Goal: Feedback & Contribution: Submit feedback/report problem

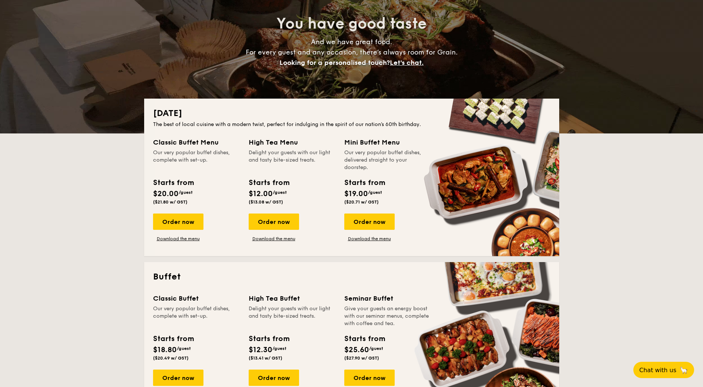
scroll to position [111, 0]
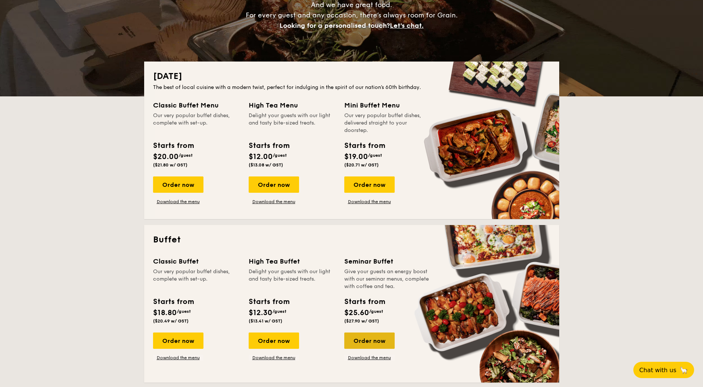
click at [371, 340] on div "Order now" at bounding box center [369, 341] width 50 height 16
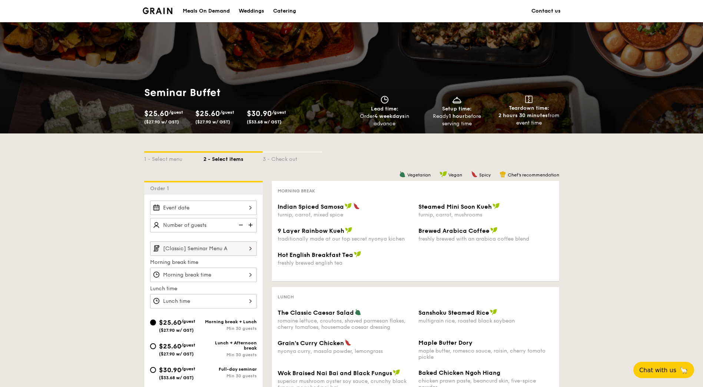
click at [219, 207] on div at bounding box center [203, 208] width 107 height 14
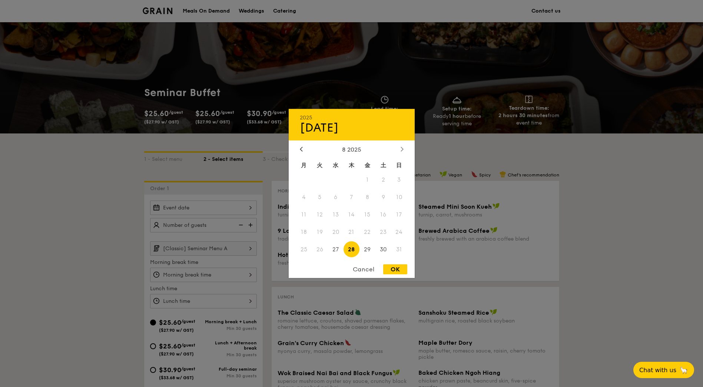
click at [402, 150] on icon at bounding box center [402, 149] width 2 height 4
click at [384, 233] on span "27" at bounding box center [384, 232] width 16 height 16
click at [394, 271] on div "OK" at bounding box center [395, 269] width 24 height 10
type input "[DATE]"
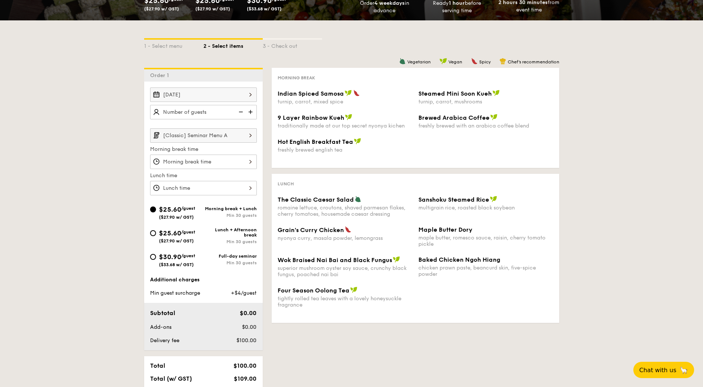
scroll to position [259, 0]
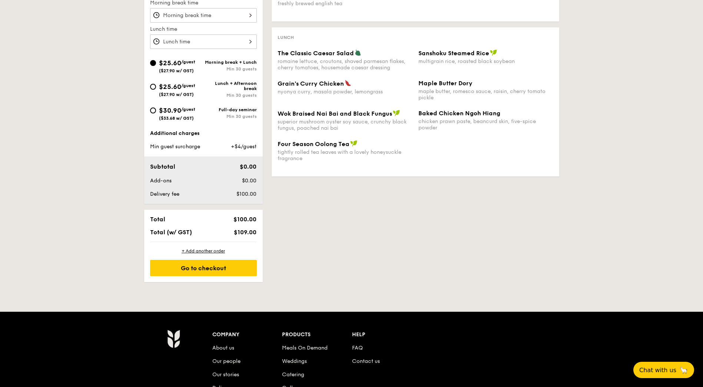
click at [182, 145] on span "Min guest surcharge" at bounding box center [175, 146] width 50 height 6
drag, startPoint x: 219, startPoint y: 146, endPoint x: 224, endPoint y: 146, distance: 4.5
click at [221, 146] on div "+$4/guest" at bounding box center [237, 146] width 45 height 7
drag, startPoint x: 239, startPoint y: 147, endPoint x: 231, endPoint y: 147, distance: 8.5
click at [231, 147] on span "+$4/guest" at bounding box center [244, 146] width 26 height 6
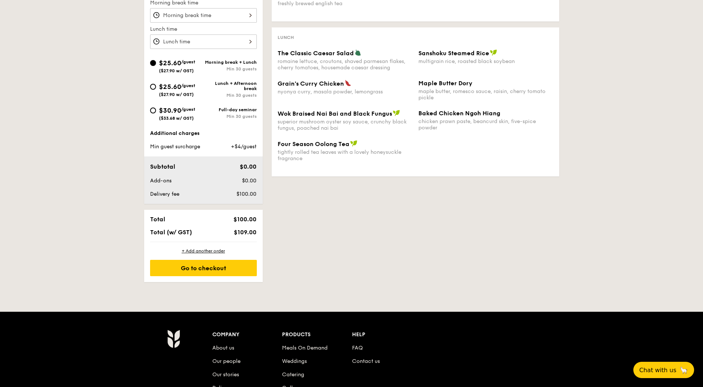
click at [231, 147] on span "+$4/guest" at bounding box center [244, 146] width 26 height 6
click at [189, 134] on div "Additional charges" at bounding box center [203, 133] width 107 height 7
drag, startPoint x: 189, startPoint y: 134, endPoint x: 208, endPoint y: 138, distance: 18.8
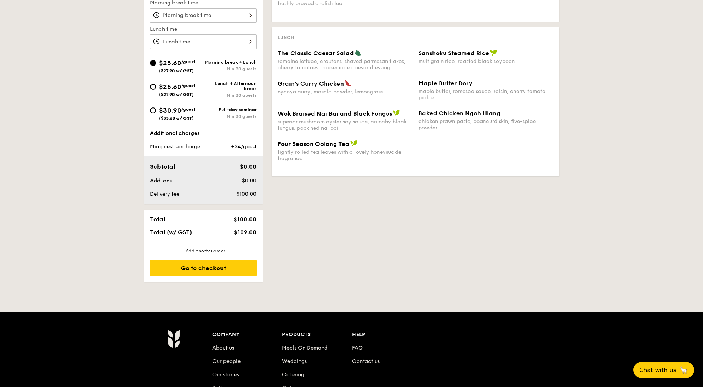
click at [208, 138] on div "Additional charges Min guest surcharge +$4/guest" at bounding box center [203, 140] width 107 height 21
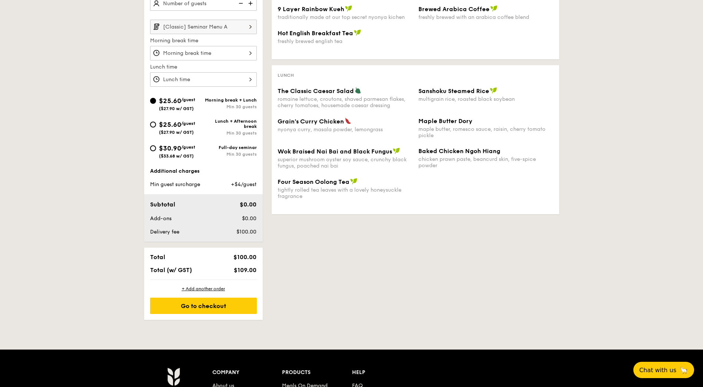
scroll to position [185, 0]
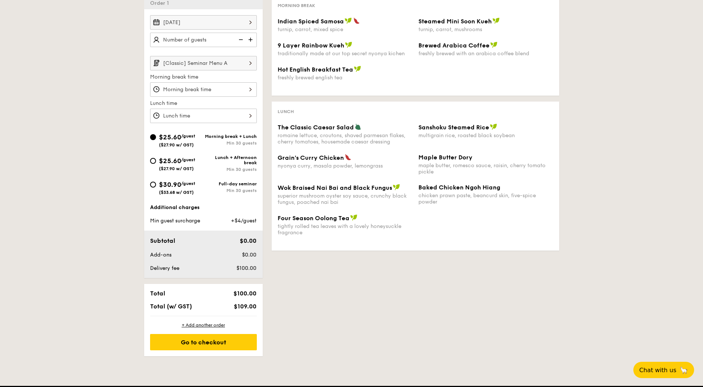
click at [251, 38] on img at bounding box center [251, 40] width 11 height 14
type input "20 guests"
click at [244, 39] on img at bounding box center [240, 40] width 11 height 14
click at [243, 39] on img at bounding box center [240, 40] width 11 height 14
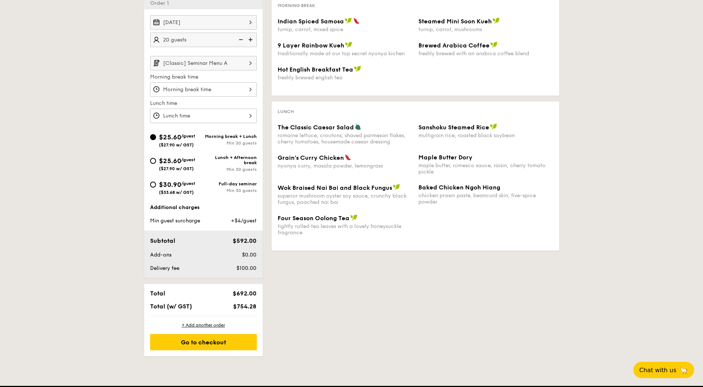
click at [243, 39] on img at bounding box center [240, 40] width 11 height 14
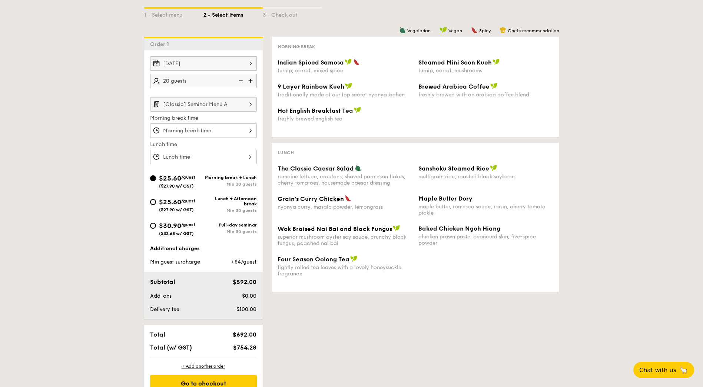
scroll to position [0, 0]
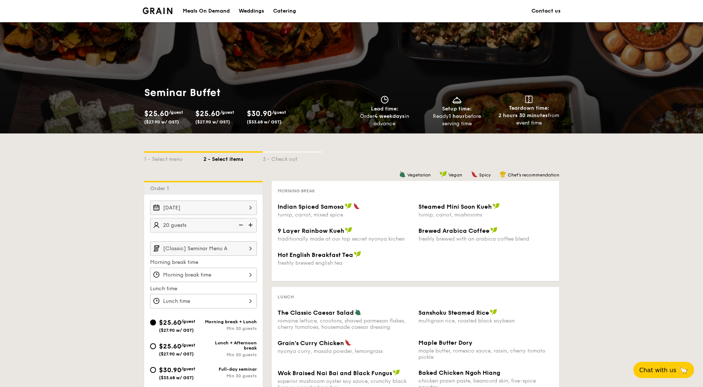
click at [283, 9] on div "Catering" at bounding box center [284, 11] width 23 height 22
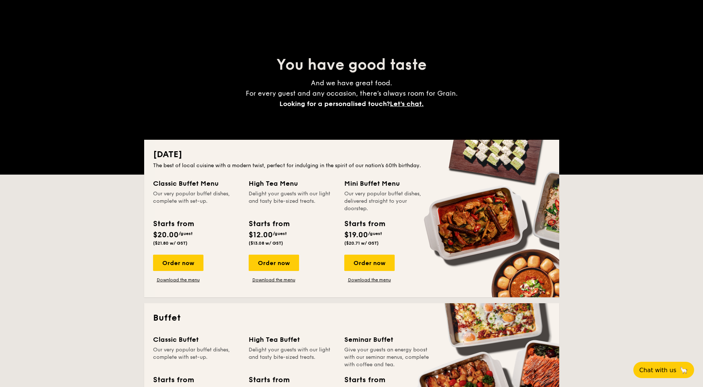
scroll to position [74, 0]
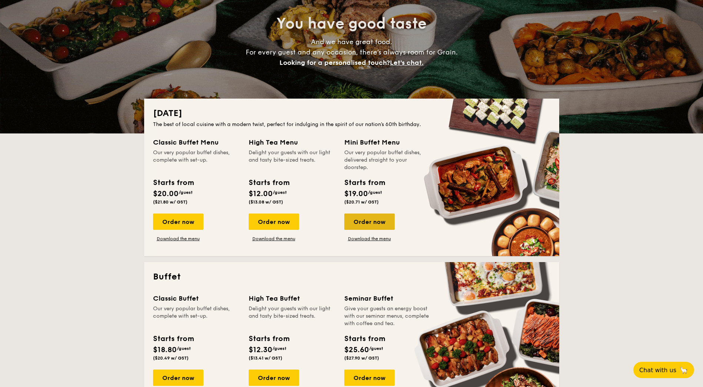
click at [365, 219] on div "Order now" at bounding box center [369, 222] width 50 height 16
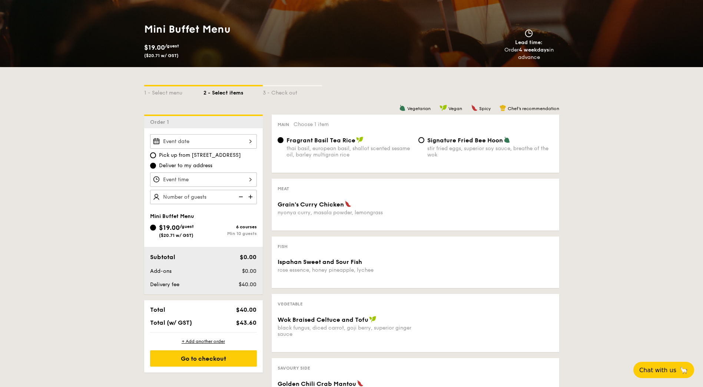
scroll to position [111, 0]
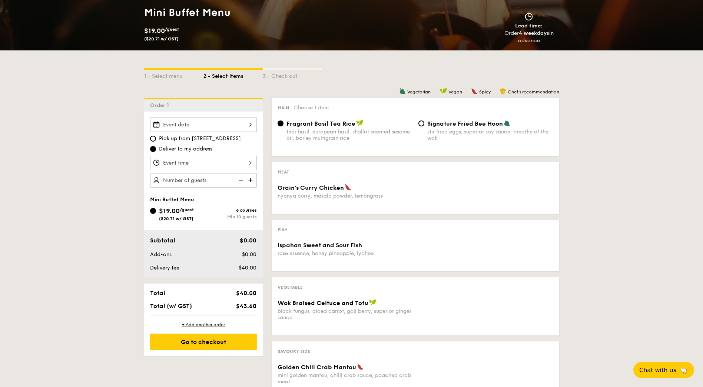
click at [249, 127] on div at bounding box center [203, 125] width 107 height 14
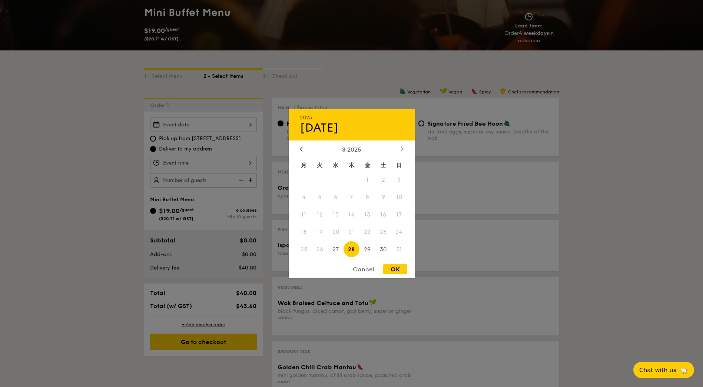
click at [403, 150] on icon at bounding box center [402, 149] width 2 height 4
click at [382, 232] on span "27" at bounding box center [384, 232] width 16 height 16
click at [369, 269] on div "Cancel" at bounding box center [364, 269] width 36 height 10
click at [218, 129] on div "2025 Aug 28 8 2025 月 火 水 木 金 土 日 1 2 3 4 5 6 7 8 9 10 11 12 13 14 15 16 17 18 1…" at bounding box center [203, 125] width 107 height 14
click at [400, 151] on div at bounding box center [402, 149] width 7 height 7
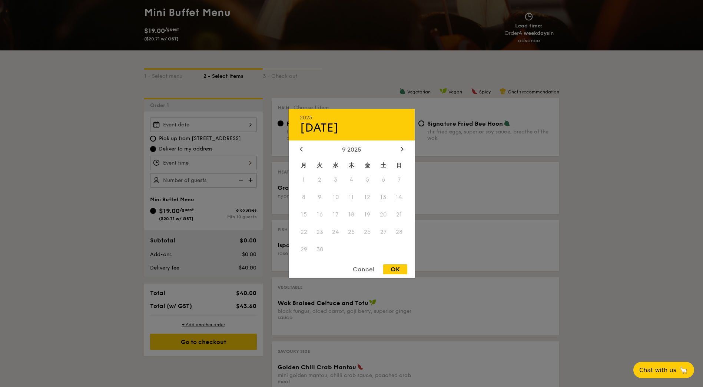
click at [81, 135] on div at bounding box center [351, 193] width 703 height 387
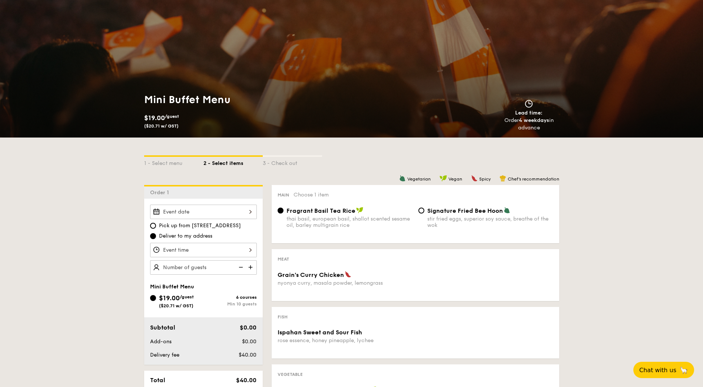
scroll to position [0, 0]
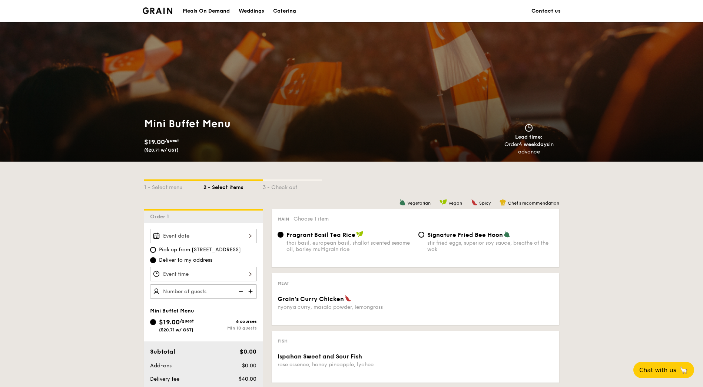
click at [295, 12] on div "Catering" at bounding box center [284, 11] width 23 height 22
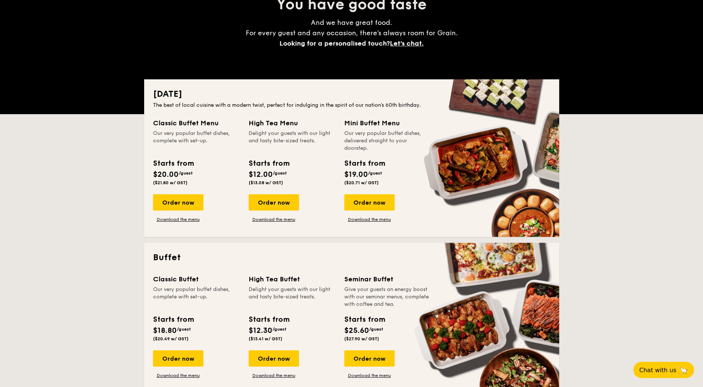
scroll to position [111, 0]
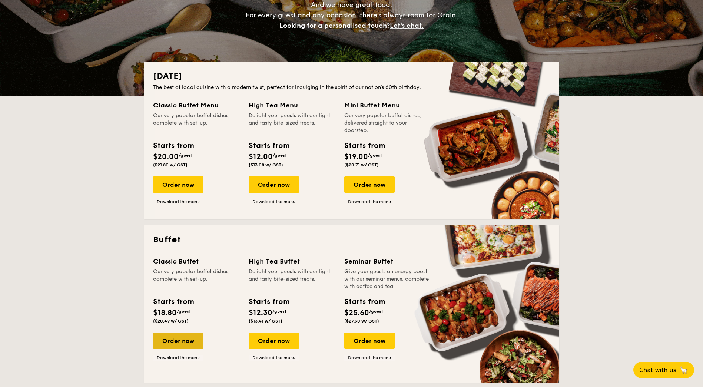
click at [182, 344] on div "Order now" at bounding box center [178, 341] width 50 height 16
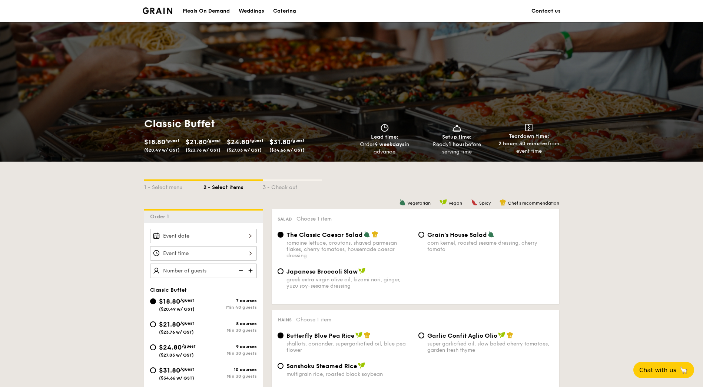
click at [201, 239] on div at bounding box center [203, 236] width 107 height 14
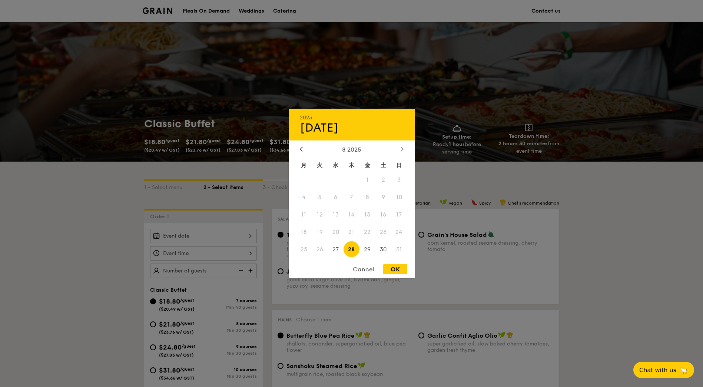
click at [401, 151] on icon at bounding box center [402, 149] width 2 height 4
click at [381, 234] on span "27" at bounding box center [384, 232] width 16 height 16
click at [394, 270] on div "OK" at bounding box center [395, 269] width 24 height 10
type input "Sep 27, 2025"
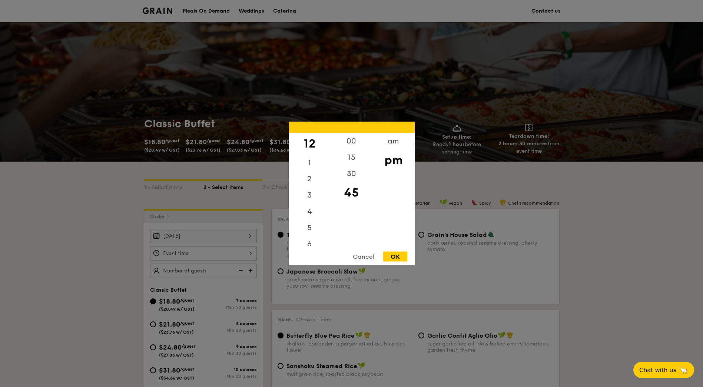
click at [242, 253] on div "12 1 2 3 4 5 6 7 8 9 10 11 00 15 30 45 am pm Cancel OK" at bounding box center [203, 253] width 107 height 14
click at [391, 142] on div "am" at bounding box center [394, 144] width 42 height 22
click at [313, 241] on div "11" at bounding box center [310, 241] width 42 height 22
click at [349, 139] on div "00" at bounding box center [352, 144] width 42 height 22
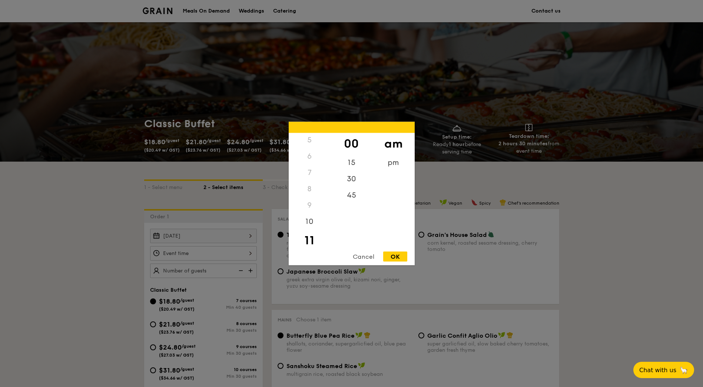
click at [394, 255] on div "OK" at bounding box center [395, 257] width 24 height 10
type input "11:00AM"
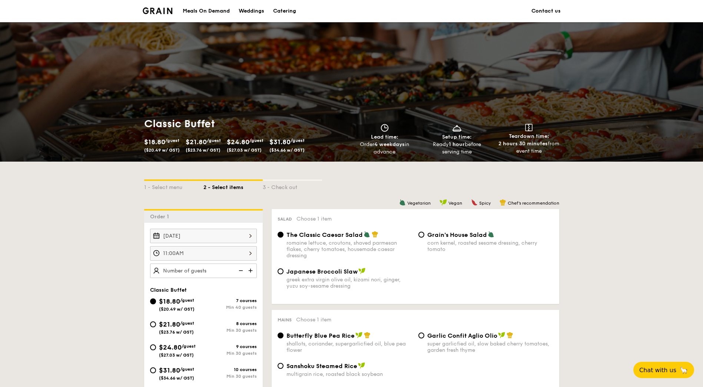
click at [250, 274] on img at bounding box center [251, 271] width 11 height 14
type input "40 guests"
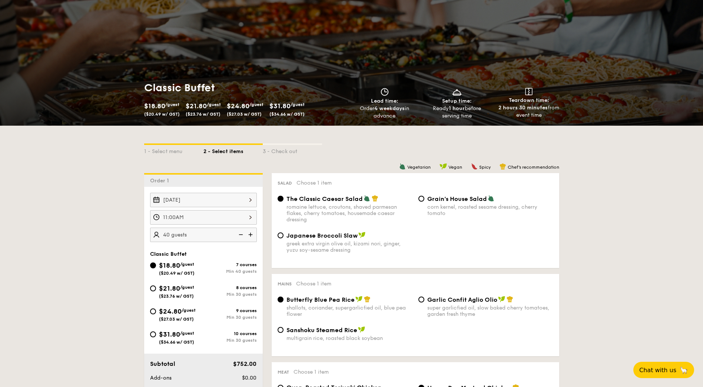
scroll to position [0, 0]
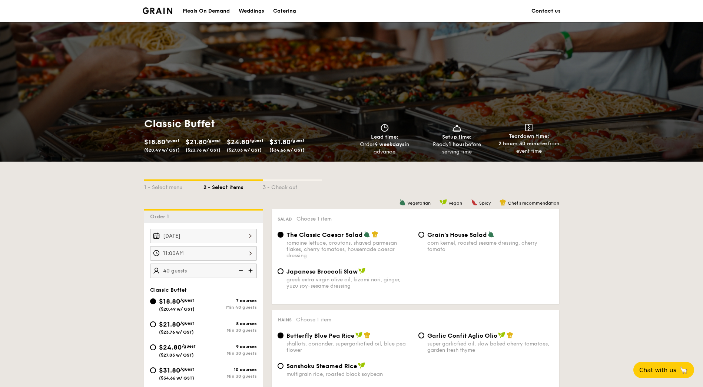
click at [277, 148] on span "($34.66 w/ GST)" at bounding box center [287, 150] width 35 height 5
click at [286, 11] on div "Catering" at bounding box center [284, 11] width 23 height 22
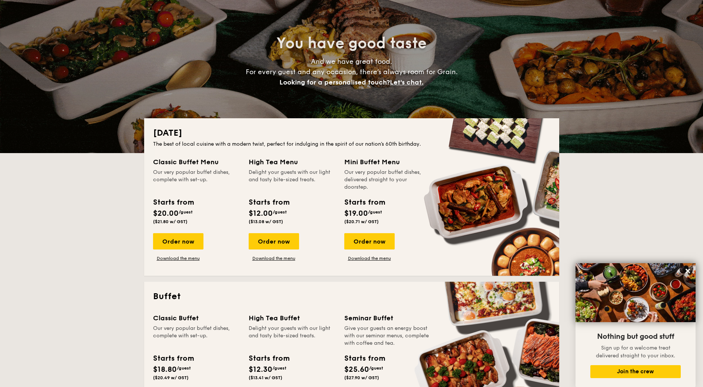
scroll to position [37, 0]
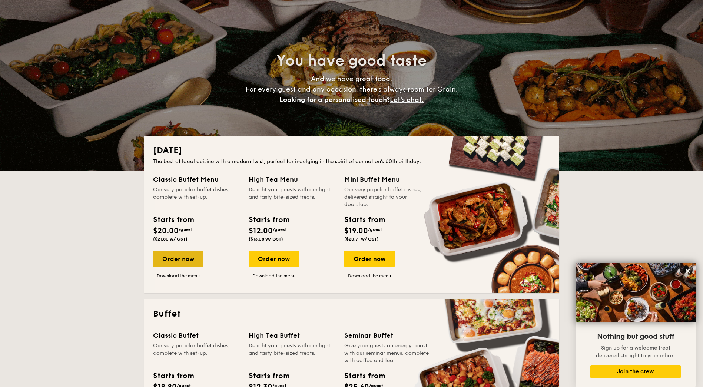
click at [188, 256] on div "Order now" at bounding box center [178, 259] width 50 height 16
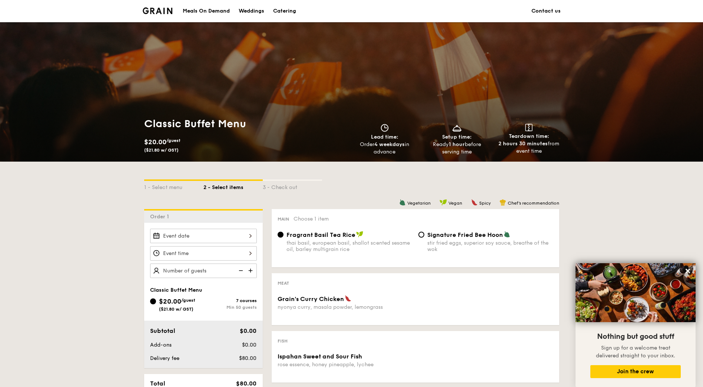
click at [282, 10] on div "Catering" at bounding box center [284, 11] width 23 height 22
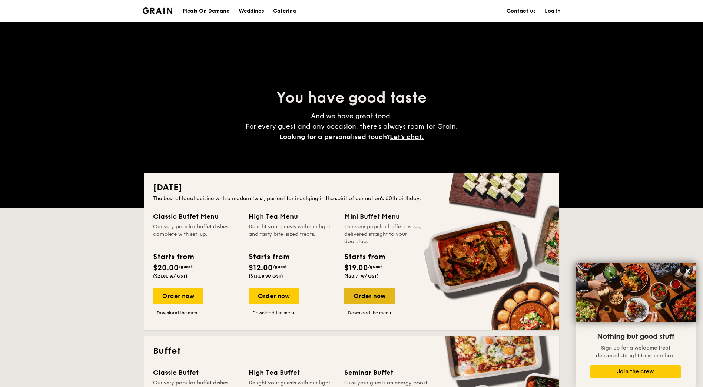
click at [377, 292] on div "Order now" at bounding box center [369, 296] width 50 height 16
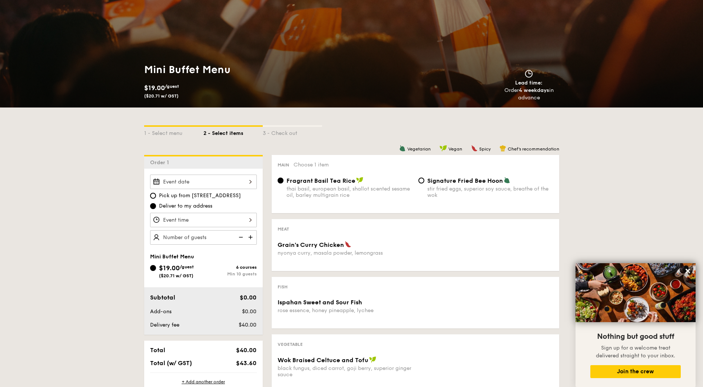
scroll to position [111, 0]
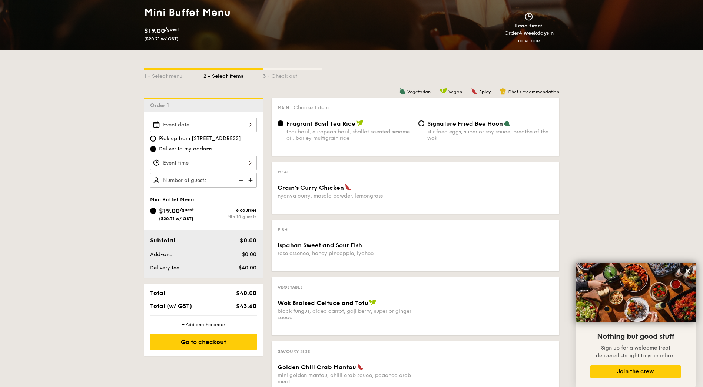
click at [237, 130] on div at bounding box center [203, 125] width 107 height 14
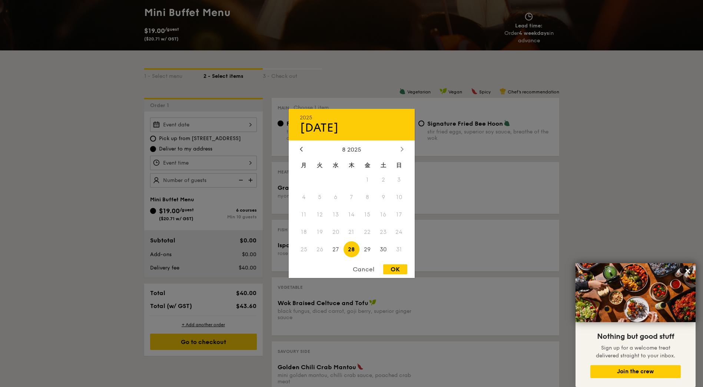
click at [401, 149] on icon at bounding box center [402, 148] width 3 height 5
click at [383, 234] on span "27" at bounding box center [384, 232] width 16 height 16
click at [366, 268] on div "Cancel" at bounding box center [364, 269] width 36 height 10
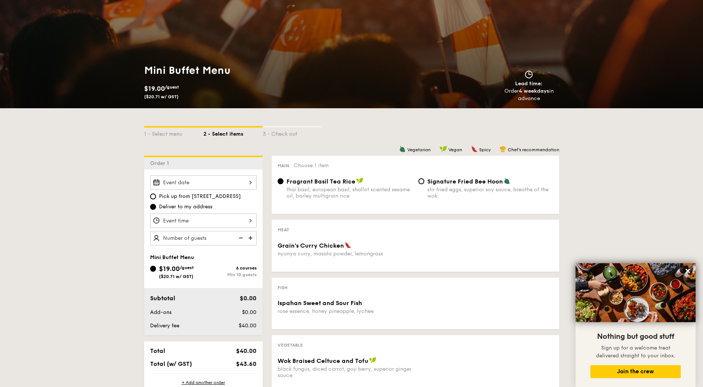
scroll to position [74, 0]
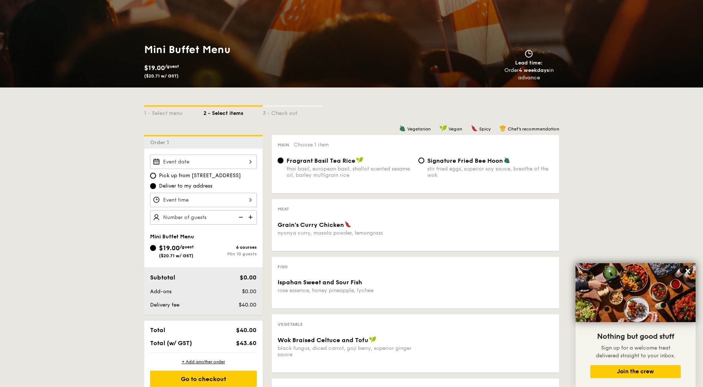
click at [188, 164] on div at bounding box center [203, 162] width 107 height 14
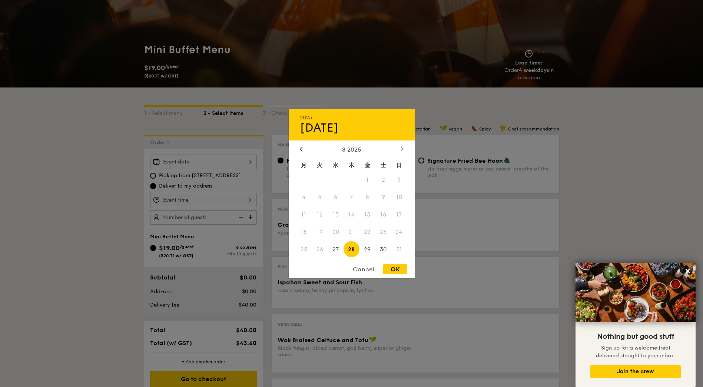
click at [401, 147] on icon at bounding box center [402, 149] width 2 height 4
click at [382, 232] on span "27" at bounding box center [384, 232] width 16 height 16
click at [361, 270] on div "Cancel" at bounding box center [364, 269] width 36 height 10
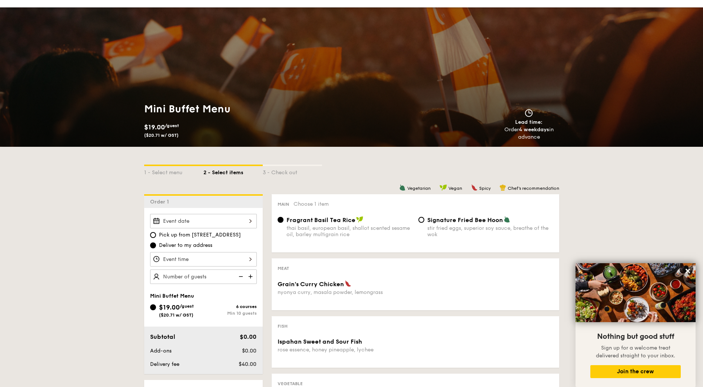
scroll to position [0, 0]
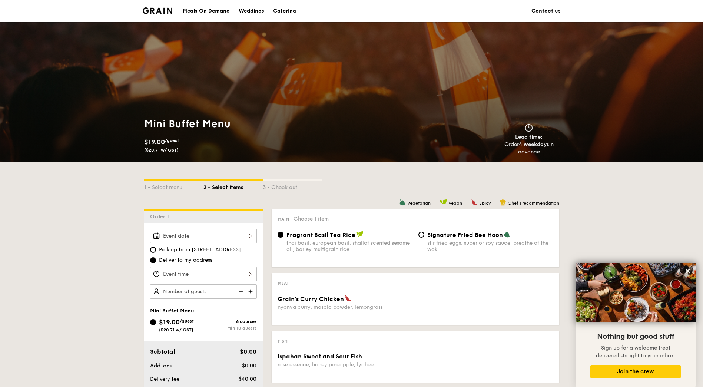
click at [545, 11] on link "Contact us" at bounding box center [546, 11] width 29 height 22
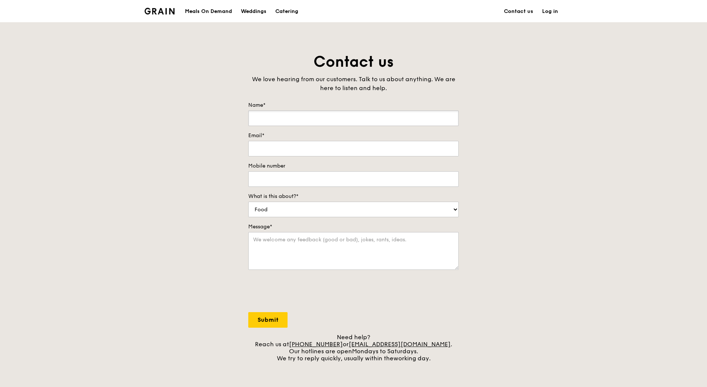
click at [278, 117] on input "Name*" at bounding box center [353, 118] width 211 height 16
type input "[PERSON_NAME]"
type input "a"
type input "[EMAIL_ADDRESS][DOMAIN_NAME]"
type input "[PHONE_NUMBER]"
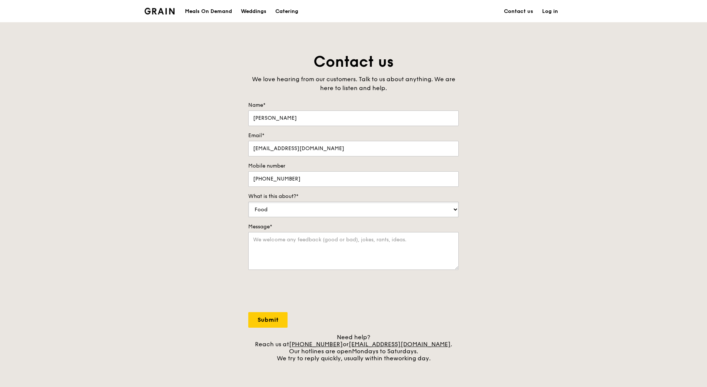
click at [343, 209] on select "Food Service Billing/Payment Catering Others" at bounding box center [353, 210] width 211 height 16
select select "Catering"
click at [248, 202] on select "Food Service Billing/Payment Catering Others" at bounding box center [353, 210] width 211 height 16
click at [285, 248] on textarea "Message*" at bounding box center [353, 251] width 211 height 38
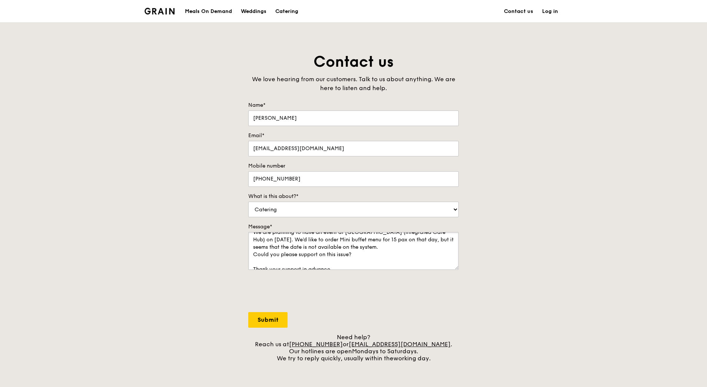
click at [320, 248] on textarea "Hi GRAIN team, We are planning to have an event at [GEOGRAPHIC_DATA] (Integrate…" at bounding box center [353, 251] width 211 height 38
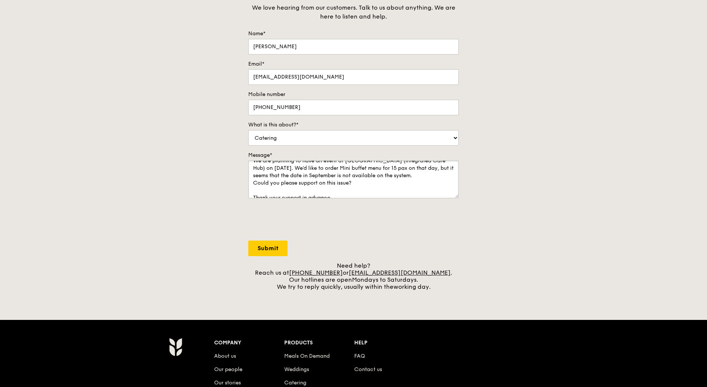
scroll to position [111, 0]
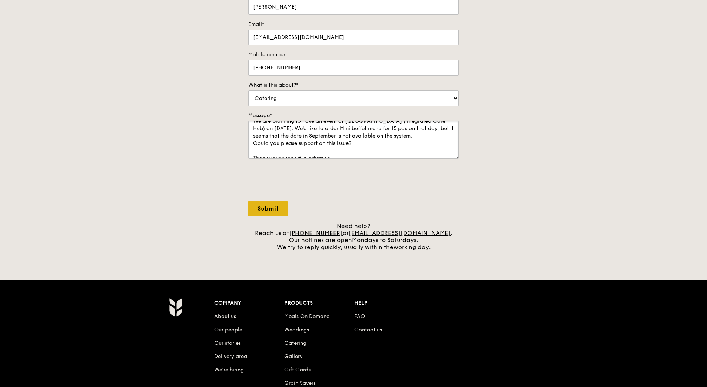
type textarea "Hi GRAIN team, We are planning to have an event at [GEOGRAPHIC_DATA] (Integrate…"
click at [269, 205] on input "Submit" at bounding box center [267, 209] width 39 height 16
select select "Food"
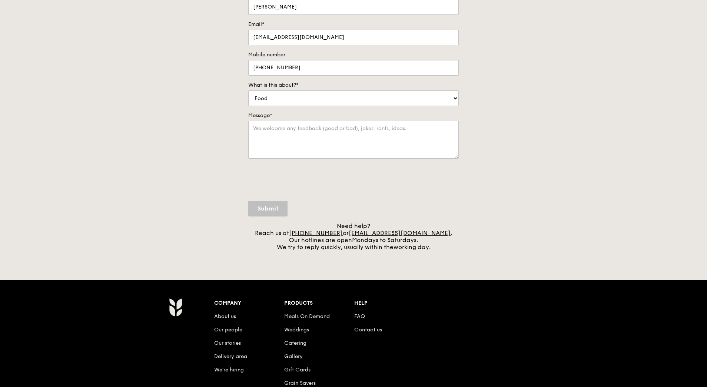
scroll to position [0, 0]
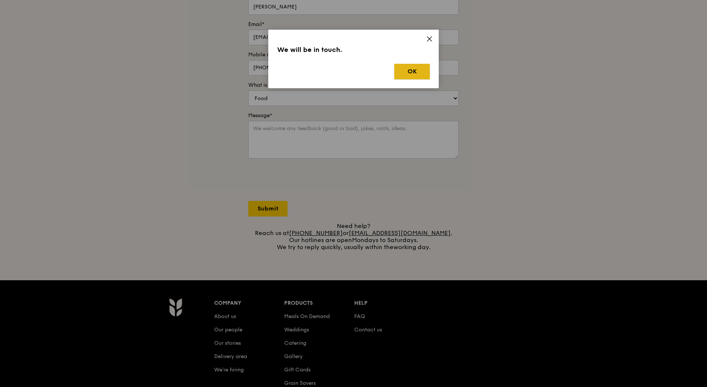
click at [398, 69] on button "OK" at bounding box center [412, 72] width 36 height 16
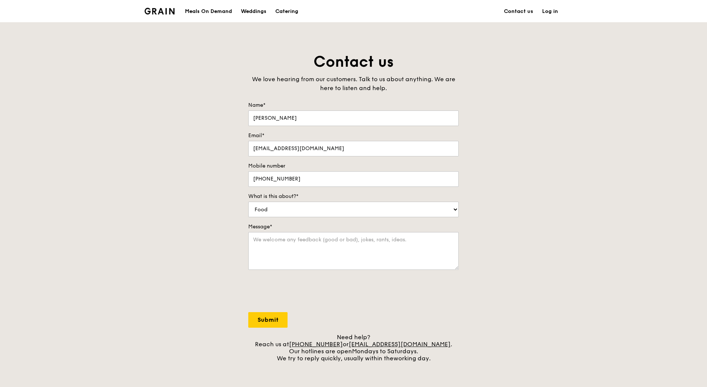
click at [172, 9] on img at bounding box center [160, 11] width 30 height 7
